Goal: Information Seeking & Learning: Learn about a topic

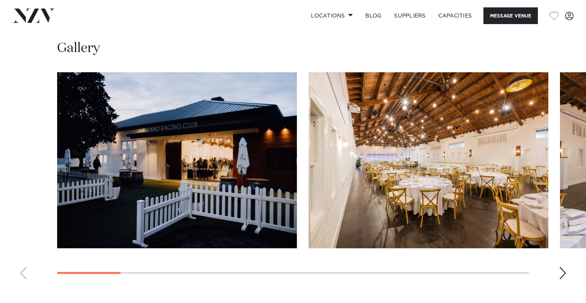
scroll to position [794, 0]
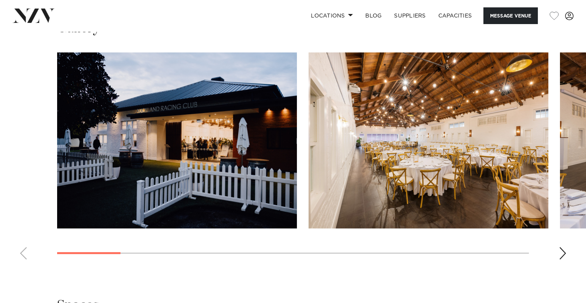
click at [203, 132] on img "1 / 14" at bounding box center [177, 140] width 240 height 176
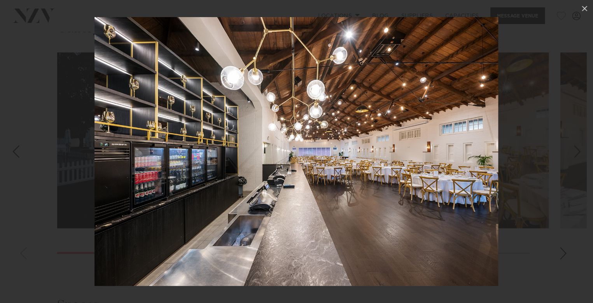
click at [527, 98] on div at bounding box center [296, 151] width 593 height 303
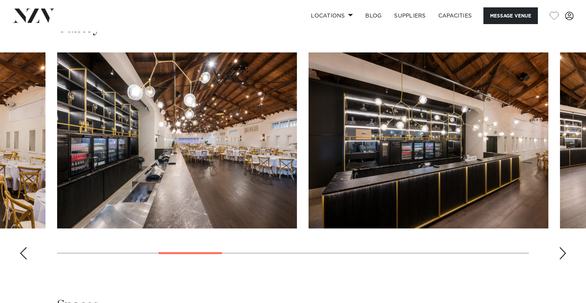
click at [222, 134] on img "4 / 14" at bounding box center [177, 140] width 240 height 176
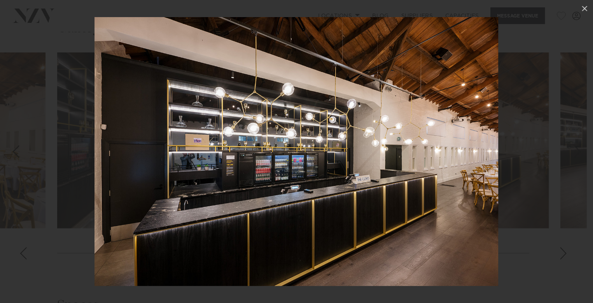
drag, startPoint x: 563, startPoint y: 244, endPoint x: 560, endPoint y: 241, distance: 4.4
click at [527, 244] on div at bounding box center [296, 151] width 593 height 303
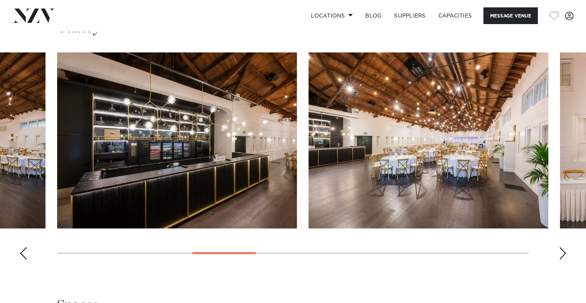
click at [203, 144] on img "5 / 14" at bounding box center [177, 140] width 240 height 176
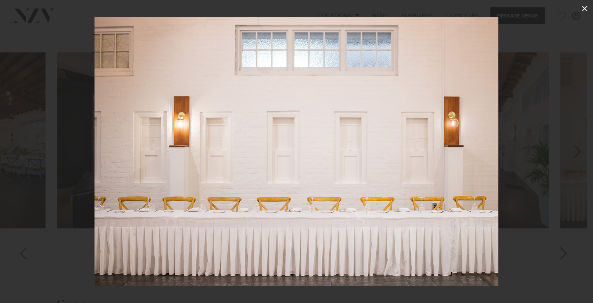
click at [527, 11] on icon at bounding box center [584, 8] width 9 height 9
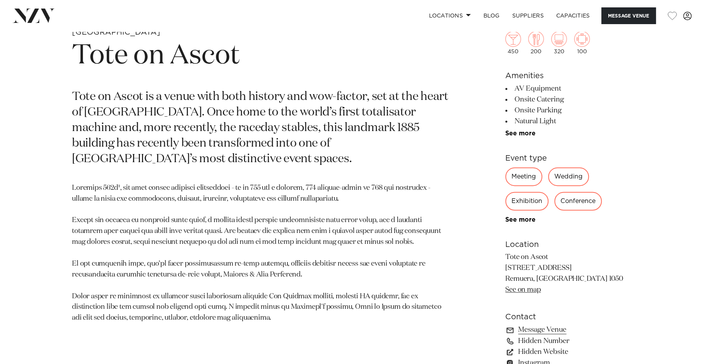
scroll to position [111, 0]
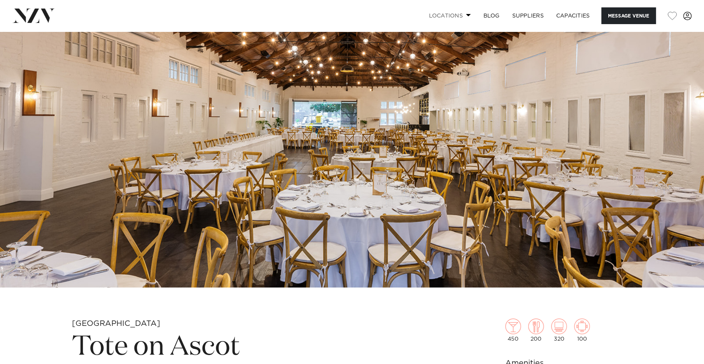
click at [447, 15] on link "Locations" at bounding box center [449, 15] width 54 height 17
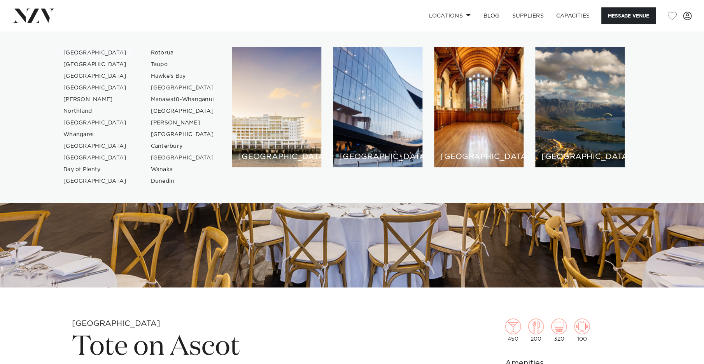
click at [71, 54] on link "[GEOGRAPHIC_DATA]" at bounding box center [95, 53] width 76 height 12
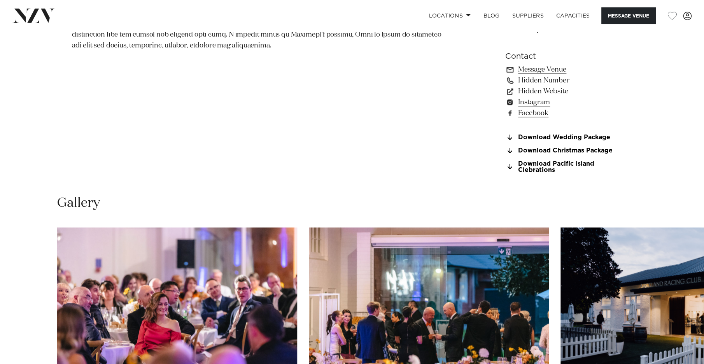
scroll to position [778, 0]
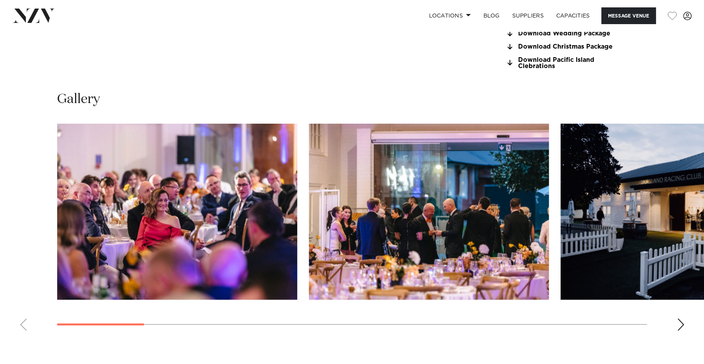
click at [171, 185] on img "1 / 16" at bounding box center [177, 212] width 240 height 176
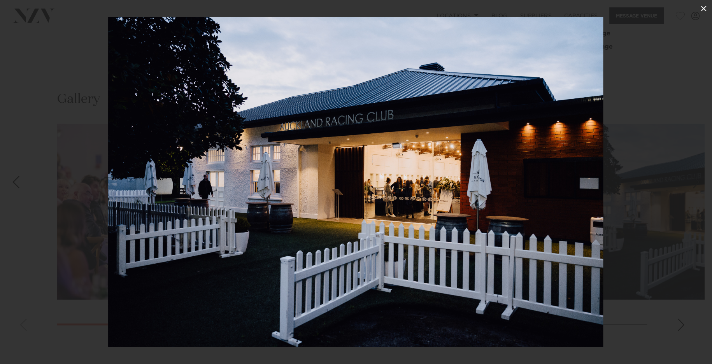
click at [701, 9] on icon at bounding box center [702, 8] width 9 height 9
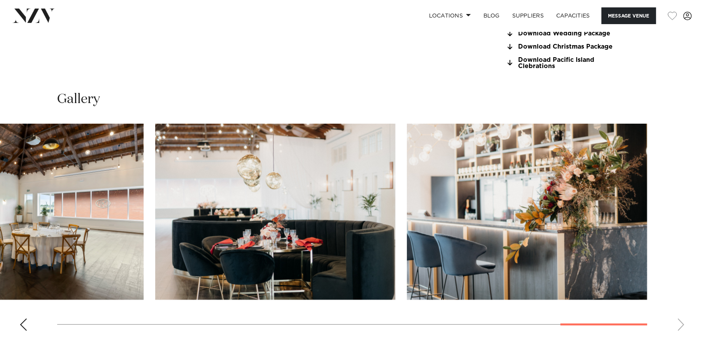
click at [649, 293] on swiper-container at bounding box center [352, 230] width 704 height 213
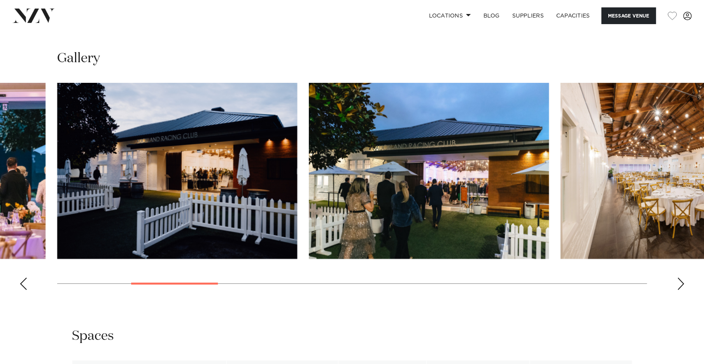
scroll to position [778, 0]
